Goal: Task Accomplishment & Management: Manage account settings

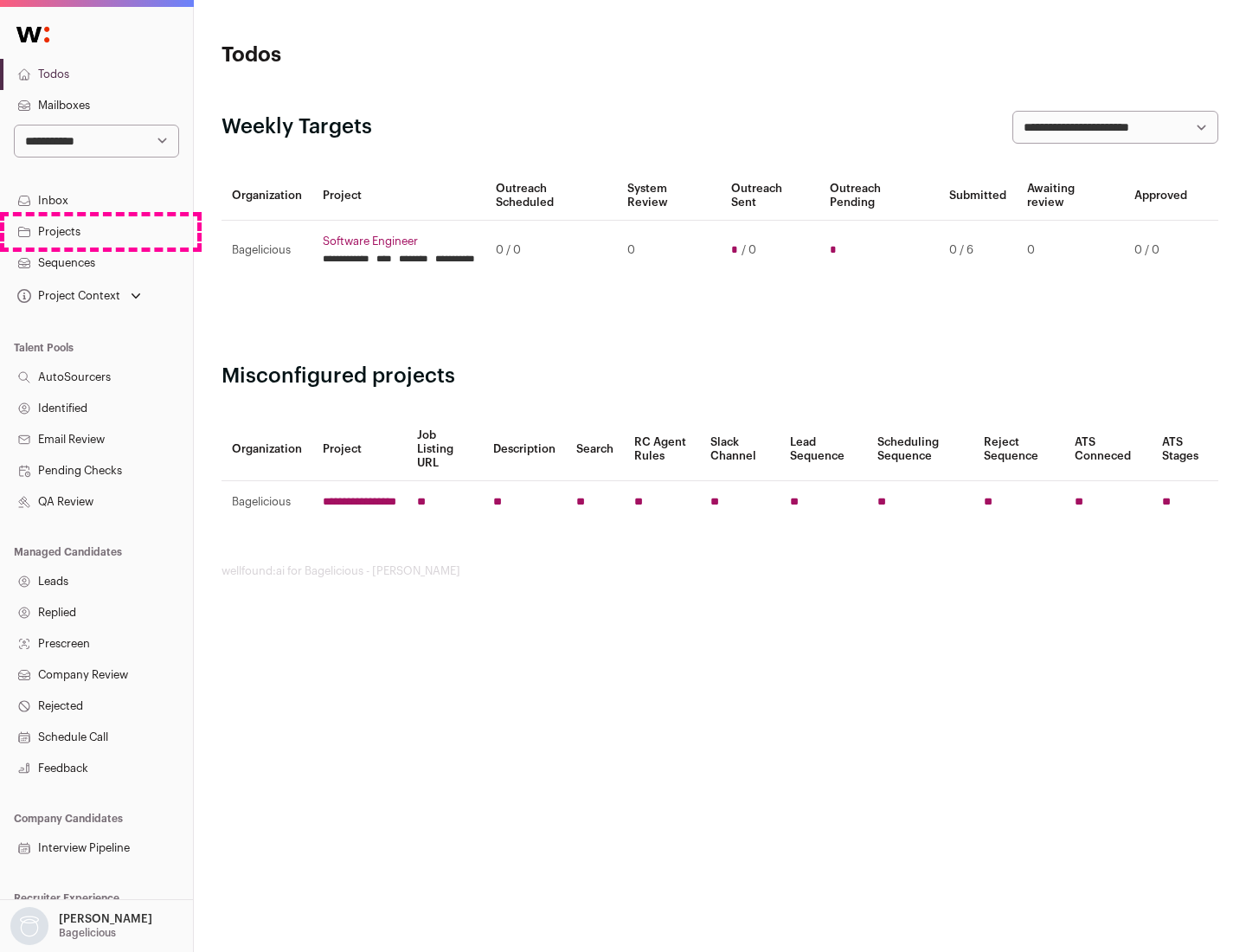
click at [96, 231] on link "Projects" at bounding box center [97, 231] width 193 height 31
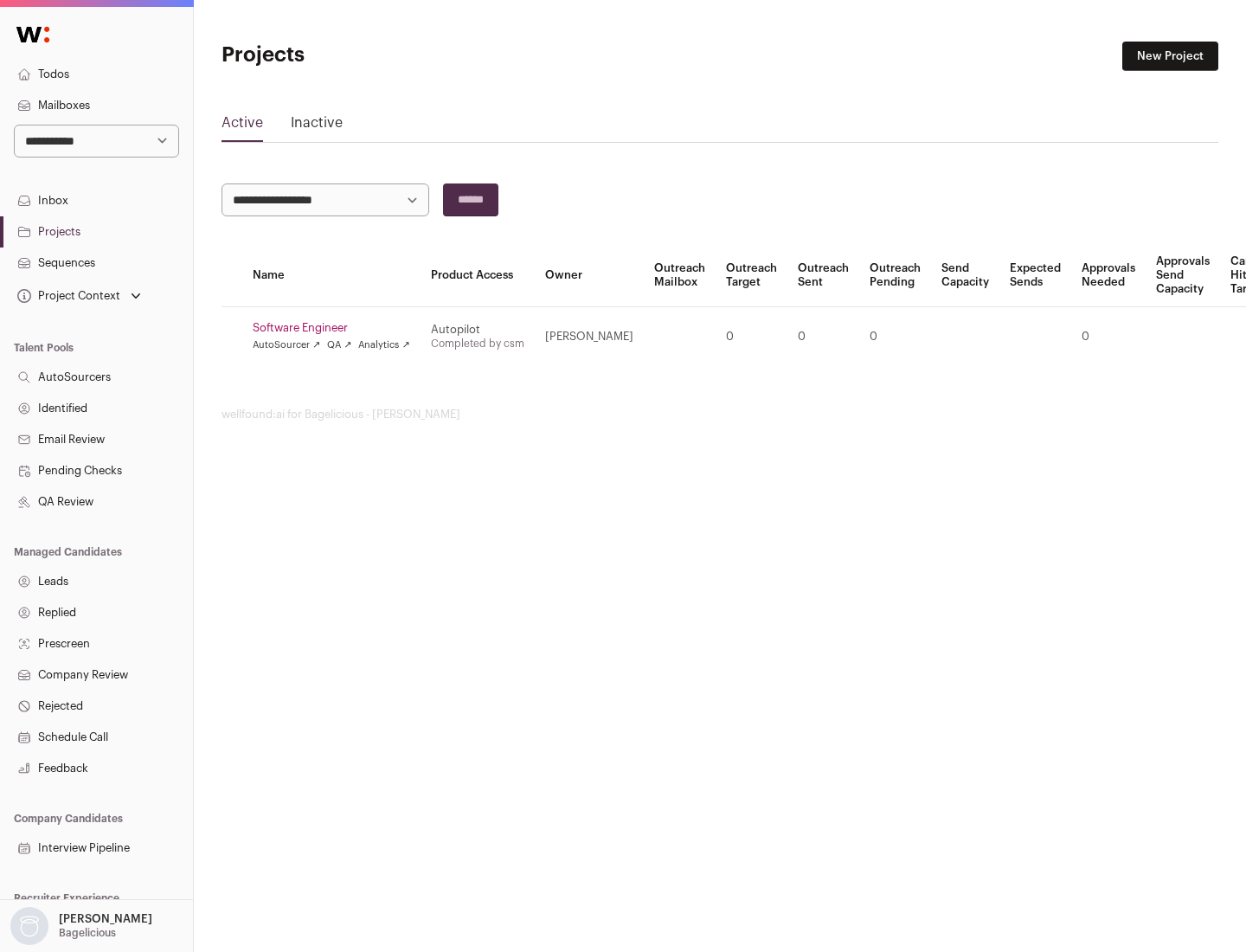
click at [336, 328] on link "Software Engineer" at bounding box center [331, 327] width 158 height 14
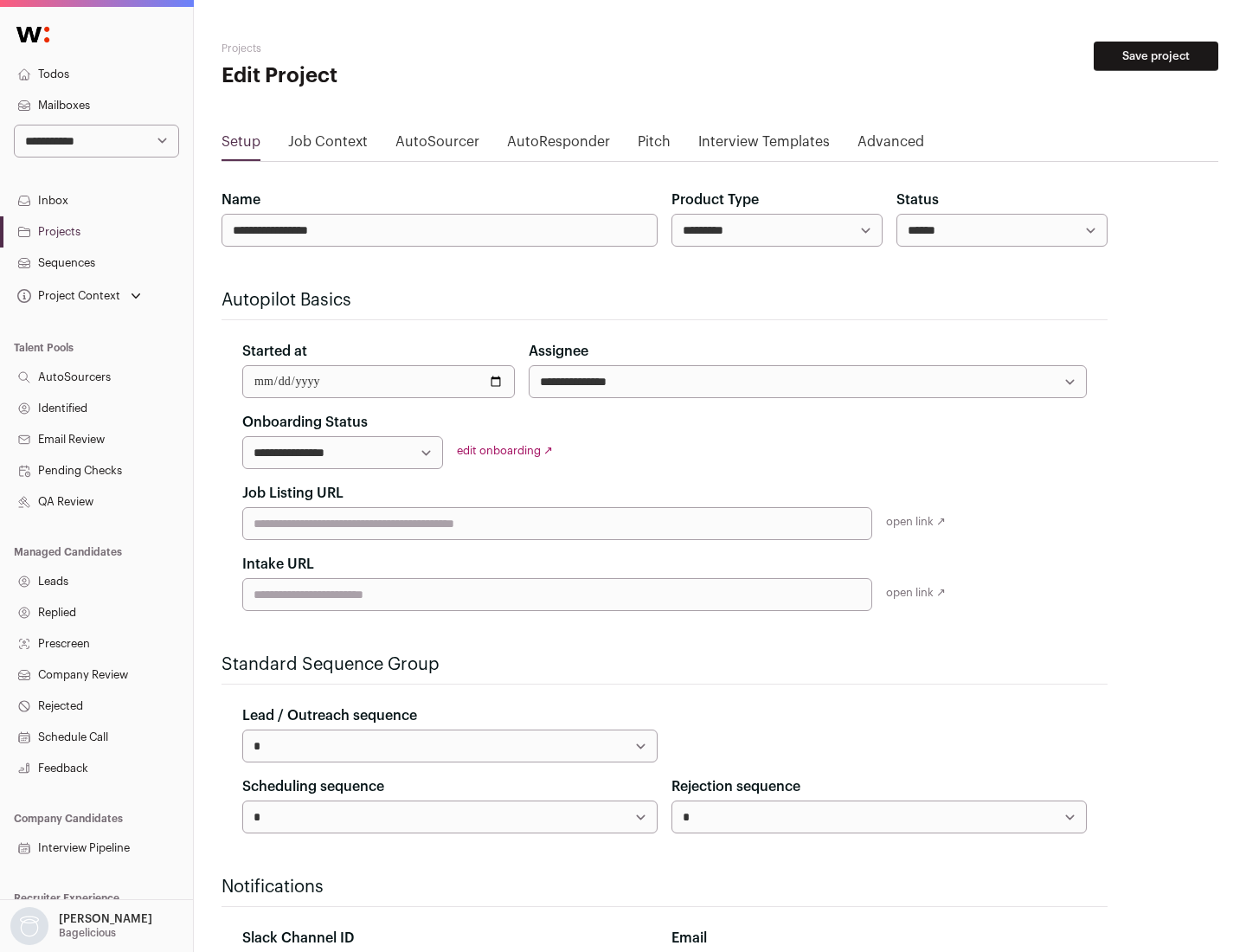
click at [1156, 56] on button "Save project" at bounding box center [1155, 56] width 125 height 29
